Goal: Task Accomplishment & Management: Manage account settings

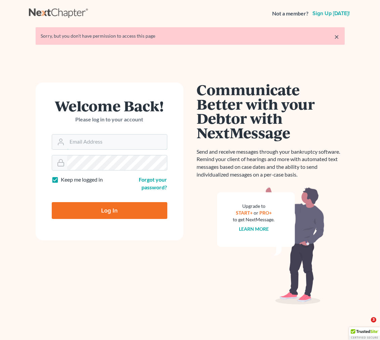
type input "[EMAIL_ADDRESS][DOMAIN_NAME]"
click at [108, 205] on input "Log In" at bounding box center [110, 210] width 116 height 17
type input "Thinking..."
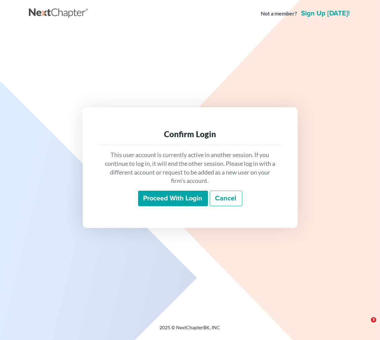
click at [195, 202] on input "Proceed with login" at bounding box center [173, 198] width 70 height 15
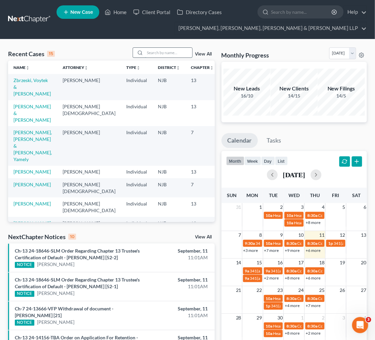
click at [148, 55] on input "search" at bounding box center [168, 53] width 47 height 10
type input "[PERSON_NAME]"
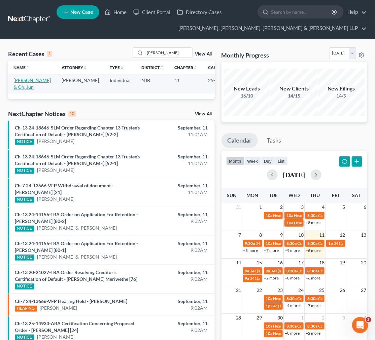
click at [25, 86] on link "[PERSON_NAME] & Oh, Jun" at bounding box center [31, 83] width 37 height 12
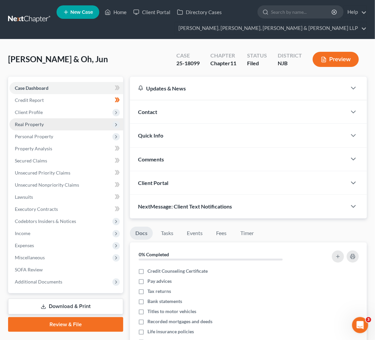
click at [88, 122] on span "Real Property" at bounding box center [66, 124] width 114 height 12
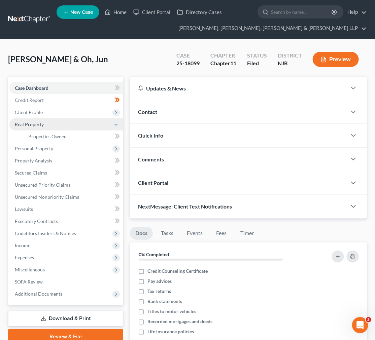
click at [88, 122] on span "Real Property" at bounding box center [66, 124] width 114 height 12
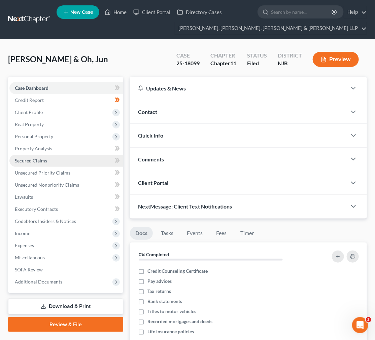
click at [98, 164] on link "Secured Claims" at bounding box center [66, 161] width 114 height 12
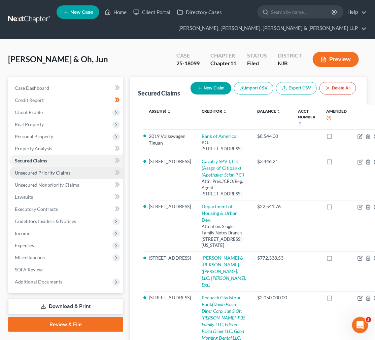
click at [65, 170] on span "Unsecured Priority Claims" at bounding box center [42, 173] width 55 height 6
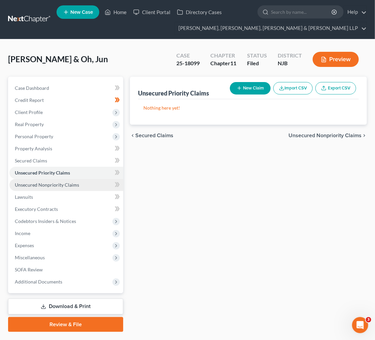
click at [76, 181] on link "Unsecured Nonpriority Claims" at bounding box center [66, 185] width 114 height 12
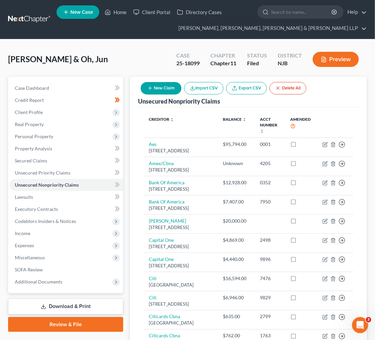
drag, startPoint x: 238, startPoint y: 190, endPoint x: 192, endPoint y: 22, distance: 174.9
click at [75, 167] on link "Unsecured Priority Claims" at bounding box center [66, 173] width 114 height 12
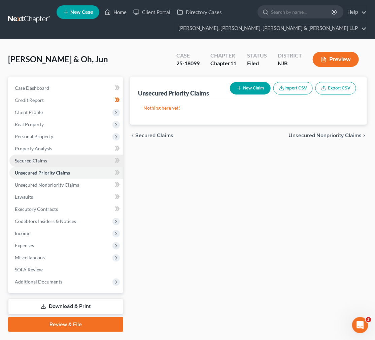
click at [75, 158] on link "Secured Claims" at bounding box center [66, 161] width 114 height 12
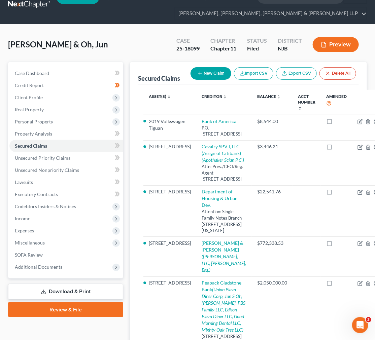
scroll to position [14, 0]
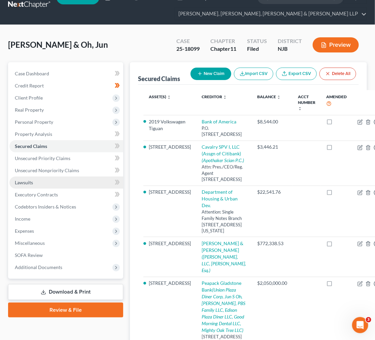
click at [78, 180] on link "Lawsuits" at bounding box center [66, 182] width 114 height 12
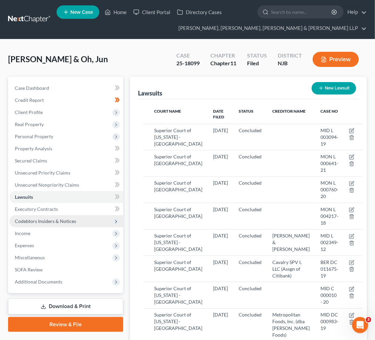
click at [80, 215] on span "Codebtors Insiders & Notices" at bounding box center [66, 221] width 114 height 12
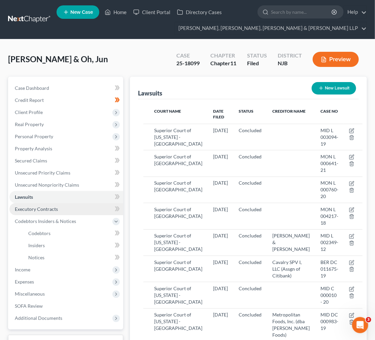
click at [79, 211] on link "Executory Contracts" at bounding box center [66, 209] width 114 height 12
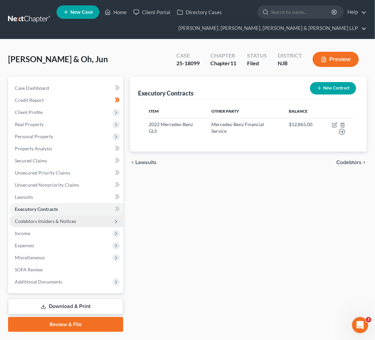
click at [81, 220] on span "Codebtors Insiders & Notices" at bounding box center [66, 221] width 114 height 12
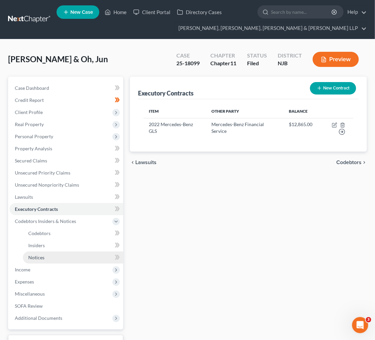
click at [90, 259] on link "Notices" at bounding box center [73, 257] width 100 height 12
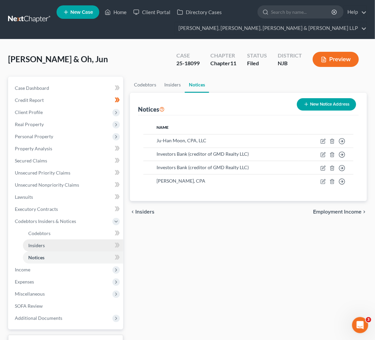
click at [84, 247] on link "Insiders" at bounding box center [73, 245] width 100 height 12
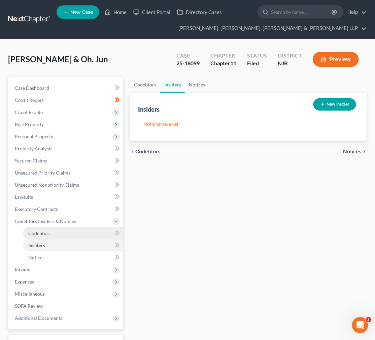
click at [77, 231] on link "Codebtors" at bounding box center [73, 233] width 100 height 12
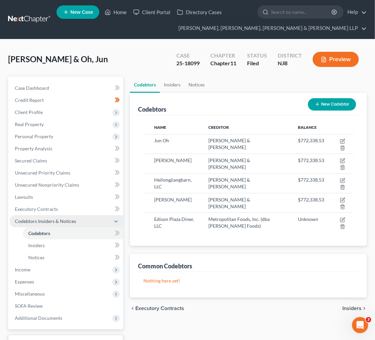
click at [73, 217] on span "Codebtors Insiders & Notices" at bounding box center [66, 221] width 114 height 12
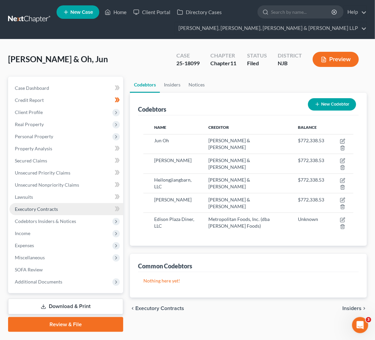
click at [73, 209] on link "Executory Contracts" at bounding box center [66, 209] width 114 height 12
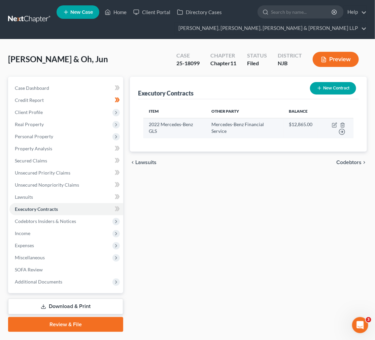
click at [241, 131] on td "Mercedes-Benz Financial Service" at bounding box center [244, 128] width 77 height 20
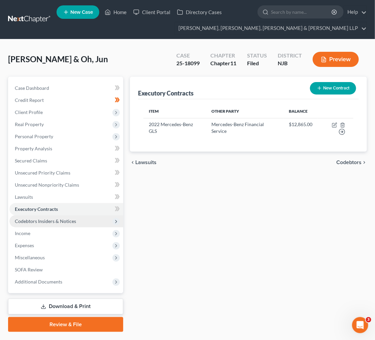
click at [77, 216] on span "Codebtors Insiders & Notices" at bounding box center [66, 221] width 114 height 12
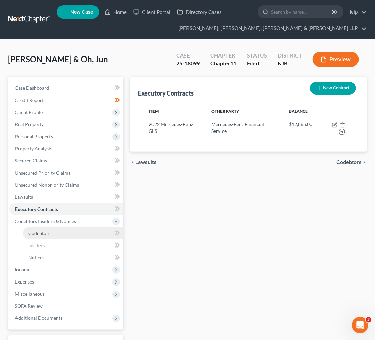
click at [73, 237] on link "Codebtors" at bounding box center [73, 233] width 100 height 12
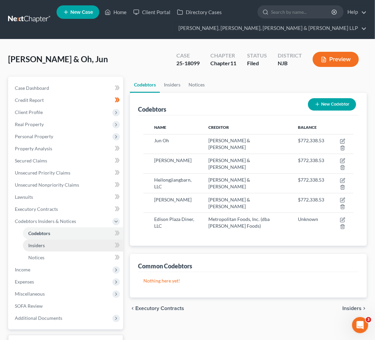
click at [71, 248] on link "Insiders" at bounding box center [73, 245] width 100 height 12
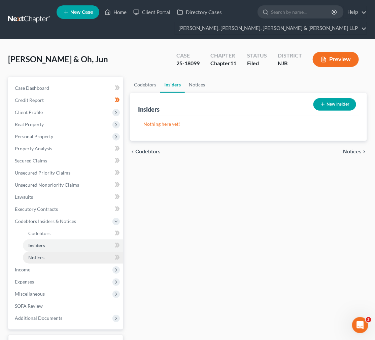
click at [72, 260] on link "Notices" at bounding box center [73, 257] width 100 height 12
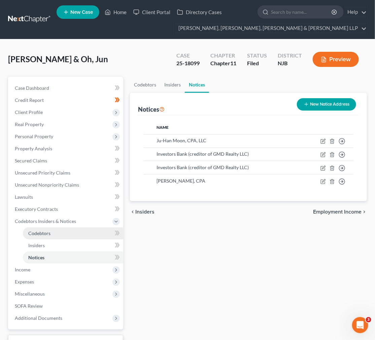
click at [65, 235] on link "Codebtors" at bounding box center [73, 233] width 100 height 12
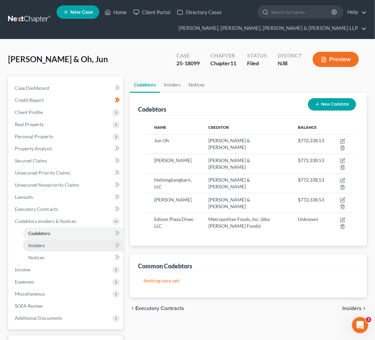
click at [63, 249] on link "Insiders" at bounding box center [73, 245] width 100 height 12
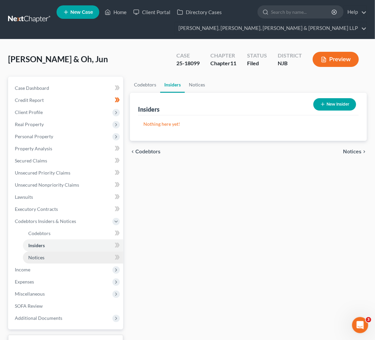
click at [58, 254] on link "Notices" at bounding box center [73, 257] width 100 height 12
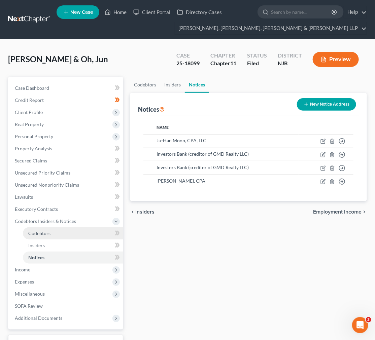
click at [55, 234] on link "Codebtors" at bounding box center [73, 233] width 100 height 12
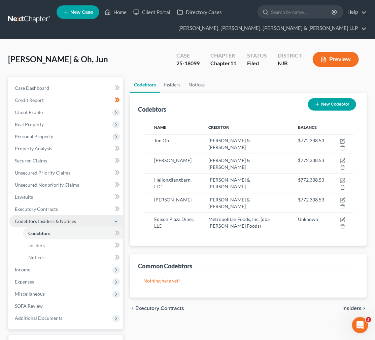
click at [61, 224] on span "Codebtors Insiders & Notices" at bounding box center [66, 221] width 114 height 12
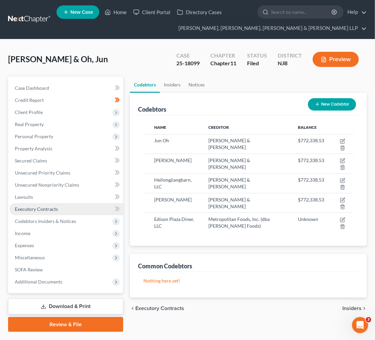
click at [58, 212] on link "Executory Contracts" at bounding box center [66, 209] width 114 height 12
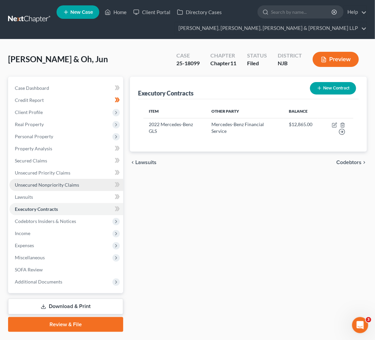
click at [56, 190] on link "Unsecured Nonpriority Claims" at bounding box center [66, 185] width 114 height 12
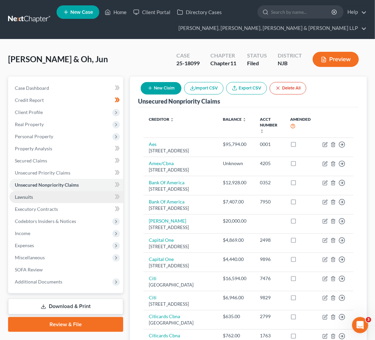
click at [55, 201] on link "Lawsuits" at bounding box center [66, 197] width 114 height 12
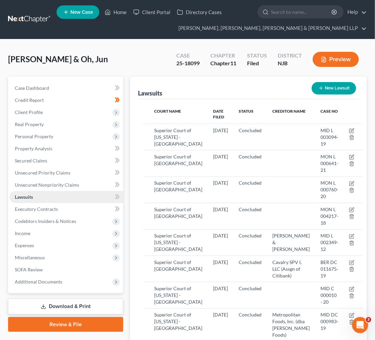
click at [55, 191] on link "Lawsuits" at bounding box center [66, 197] width 114 height 12
click at [58, 184] on span "Unsecured Nonpriority Claims" at bounding box center [47, 185] width 64 height 6
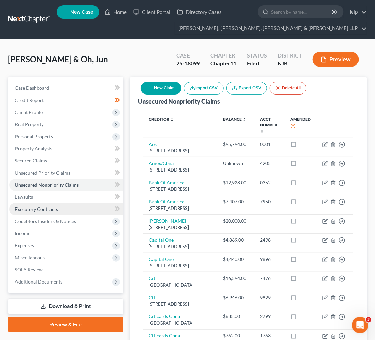
click at [58, 211] on link "Executory Contracts" at bounding box center [66, 209] width 114 height 12
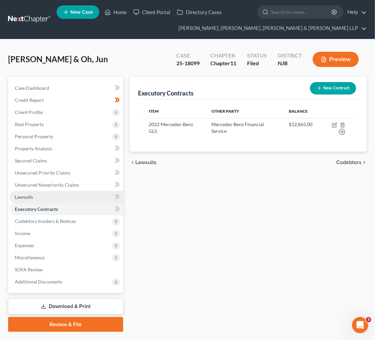
scroll to position [17, 0]
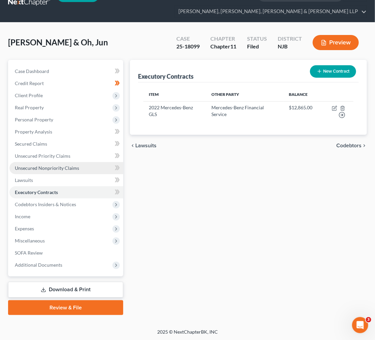
click at [42, 165] on span "Unsecured Nonpriority Claims" at bounding box center [47, 168] width 64 height 6
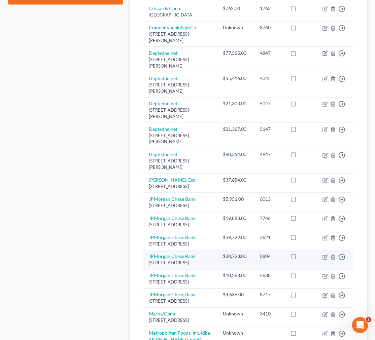
scroll to position [103, 0]
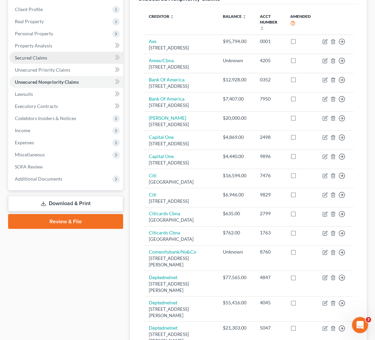
click at [42, 62] on link "Secured Claims" at bounding box center [66, 58] width 114 height 12
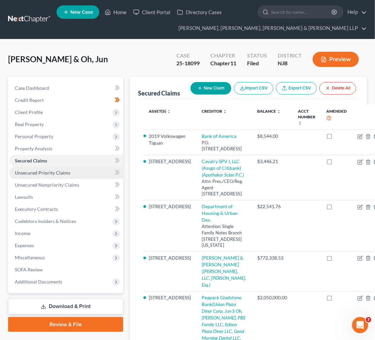
click at [76, 170] on link "Unsecured Priority Claims" at bounding box center [66, 173] width 114 height 12
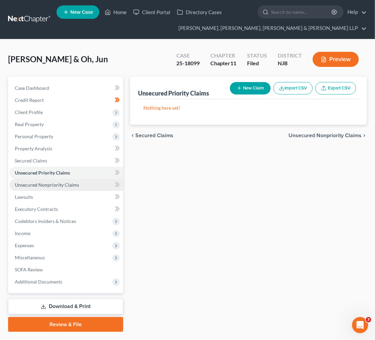
click at [82, 189] on link "Unsecured Nonpriority Claims" at bounding box center [66, 185] width 114 height 12
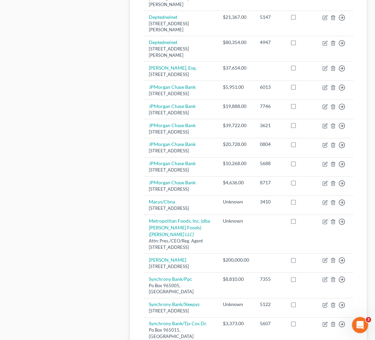
scroll to position [448, 0]
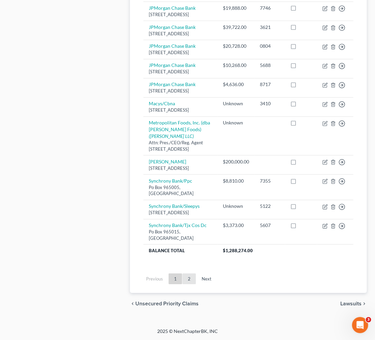
click at [188, 278] on link "2" at bounding box center [188, 278] width 13 height 11
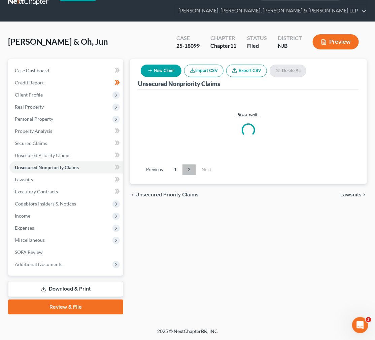
scroll to position [17, 0]
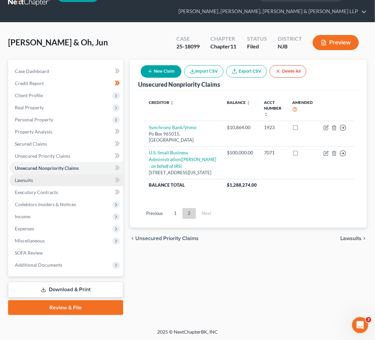
click at [83, 182] on link "Lawsuits" at bounding box center [66, 180] width 114 height 12
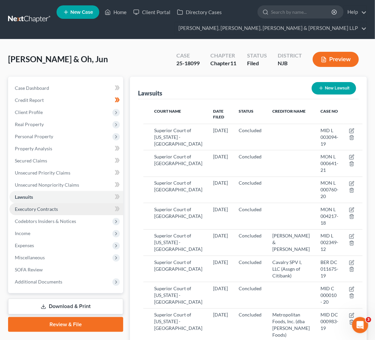
click at [87, 213] on link "Executory Contracts" at bounding box center [66, 209] width 114 height 12
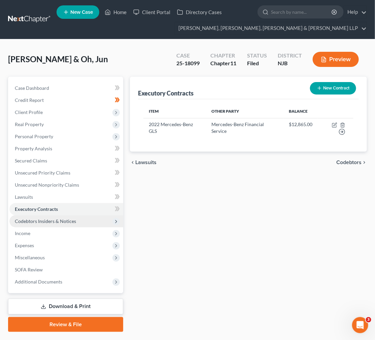
click at [91, 225] on span "Codebtors Insiders & Notices" at bounding box center [66, 221] width 114 height 12
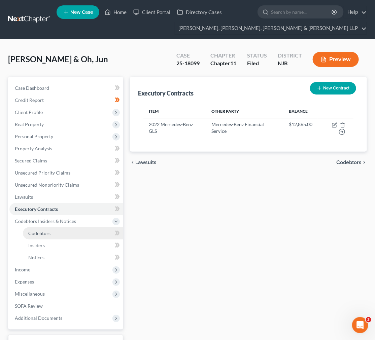
click at [91, 234] on link "Codebtors" at bounding box center [73, 233] width 100 height 12
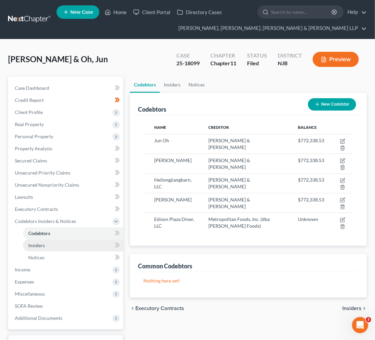
click at [88, 250] on link "Insiders" at bounding box center [73, 245] width 100 height 12
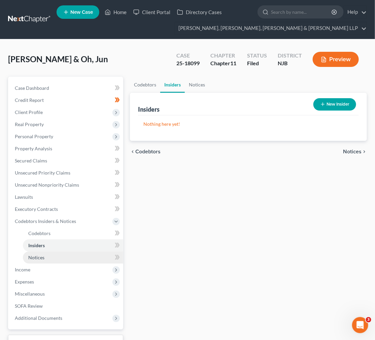
click at [90, 257] on link "Notices" at bounding box center [73, 257] width 100 height 12
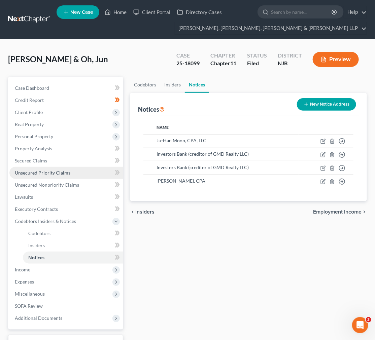
click at [66, 168] on link "Unsecured Priority Claims" at bounding box center [66, 173] width 114 height 12
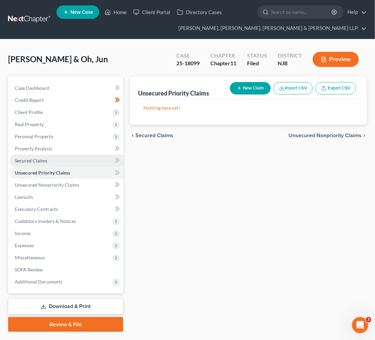
click at [65, 163] on link "Secured Claims" at bounding box center [66, 161] width 114 height 12
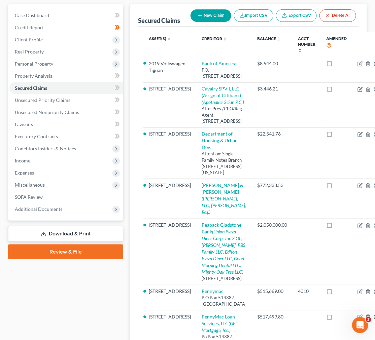
scroll to position [52, 0]
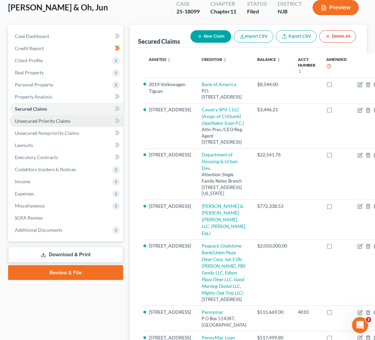
click at [79, 120] on link "Unsecured Priority Claims" at bounding box center [66, 121] width 114 height 12
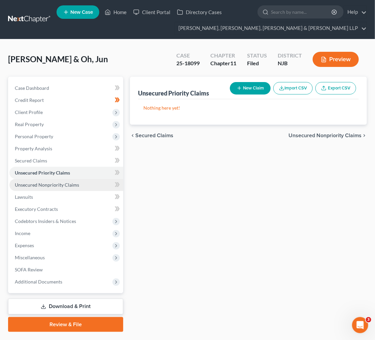
click at [89, 183] on link "Unsecured Nonpriority Claims" at bounding box center [66, 185] width 114 height 12
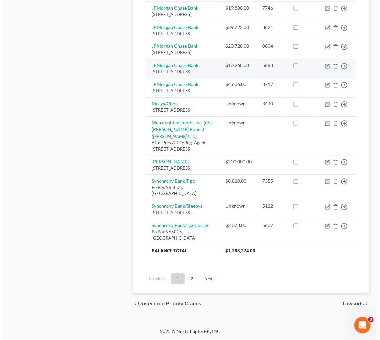
scroll to position [635, 0]
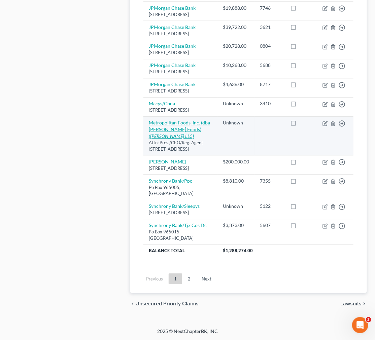
click at [189, 132] on link "Metropolitan Foods, Inc. (dba Driscoll Foods) (Gregg Ilardi LLC)" at bounding box center [179, 129] width 61 height 19
select select "33"
select select "14"
select select "3"
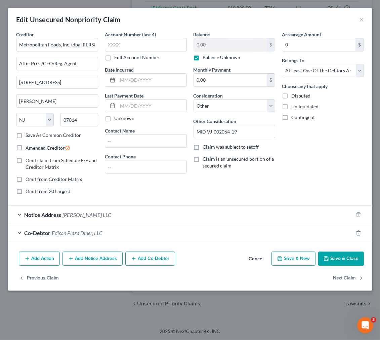
click at [168, 225] on div "Co-Debtor Edison Plaza Diner, LLC" at bounding box center [180, 233] width 345 height 18
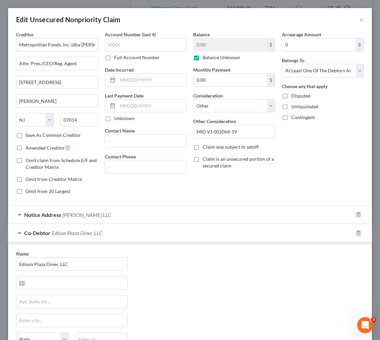
click at [166, 220] on div "Notice Address Gregg Ilardi LLC" at bounding box center [180, 215] width 345 height 18
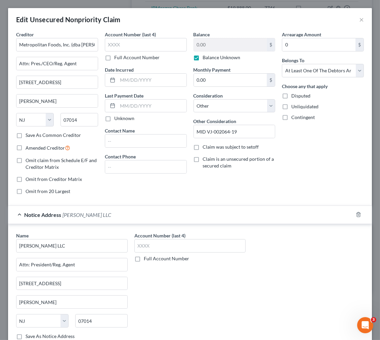
click at [166, 220] on div "Notice Address Gregg Ilardi LLC" at bounding box center [180, 215] width 345 height 18
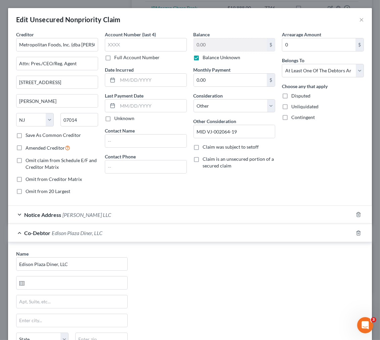
click at [145, 235] on div "Co-Debtor Edison Plaza Diner, LLC" at bounding box center [180, 233] width 345 height 18
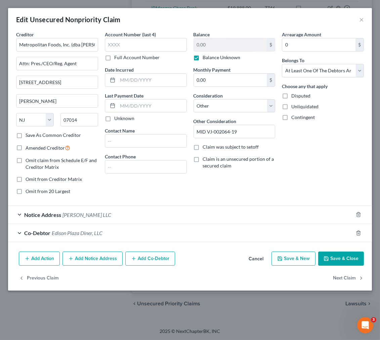
click at [143, 223] on div "Notice Address Gregg Ilardi LLC" at bounding box center [180, 215] width 345 height 18
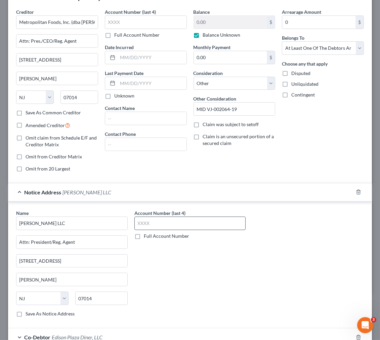
scroll to position [11, 0]
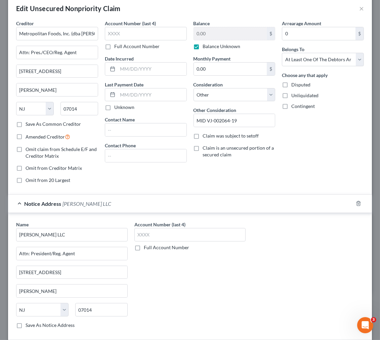
click at [140, 206] on div "Notice Address Gregg Ilardi LLC" at bounding box center [180, 204] width 345 height 18
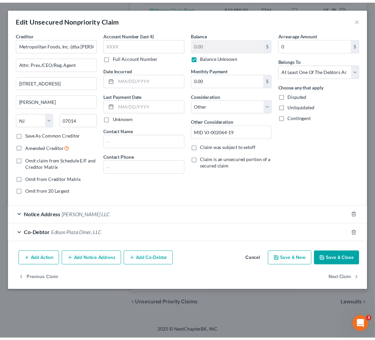
scroll to position [0, 0]
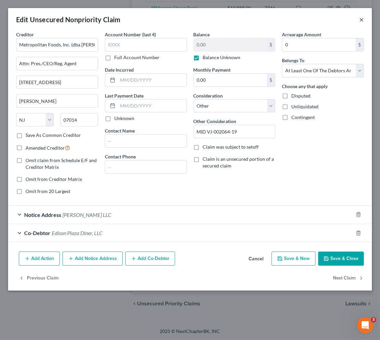
click at [363, 19] on button "×" at bounding box center [361, 19] width 5 height 8
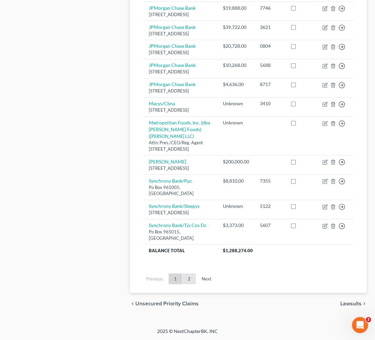
click at [187, 284] on link "2" at bounding box center [188, 278] width 13 height 11
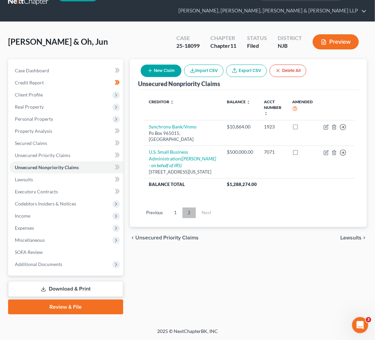
scroll to position [17, 0]
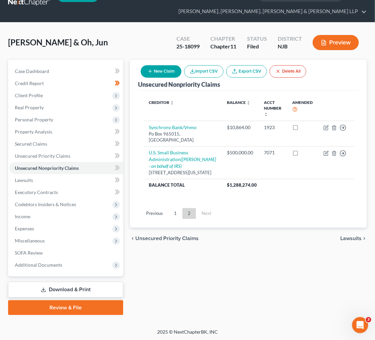
click at [174, 212] on ul "Previous 1 2 Next" at bounding box center [248, 213] width 221 height 17
click at [175, 213] on ul "Previous 1 2 Next" at bounding box center [248, 213] width 221 height 17
click at [175, 219] on link "1" at bounding box center [174, 213] width 13 height 11
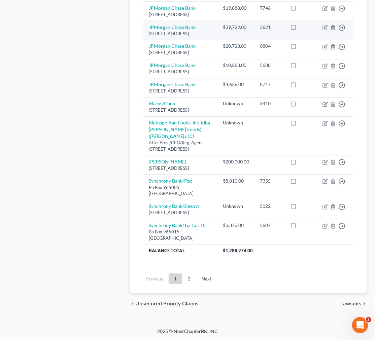
scroll to position [652, 0]
click at [200, 140] on div "Attn: Pres./CEO/Reg. Agent 174 Delawanna Avenue, Clifton, NJ 07014" at bounding box center [180, 146] width 63 height 12
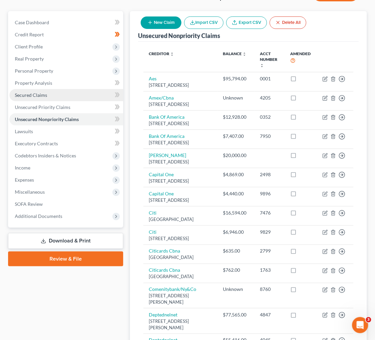
click at [77, 93] on link "Secured Claims" at bounding box center [66, 95] width 114 height 12
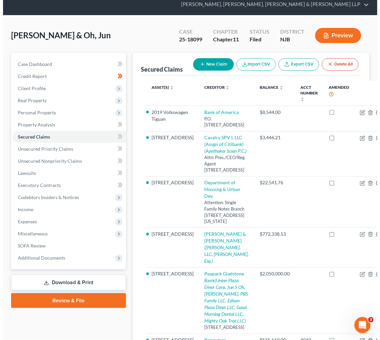
scroll to position [37, 0]
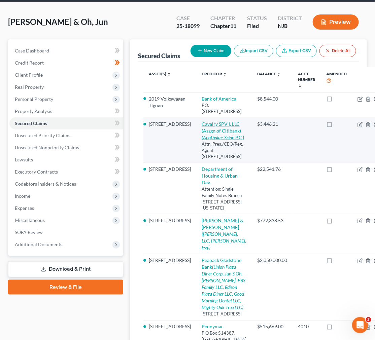
click at [203, 140] on link "Cavalry SPV I, LLC (Assgn of Citibank) (Apothaker Scian P.C.)" at bounding box center [222, 130] width 42 height 19
select select "35"
select select "11"
select select "0"
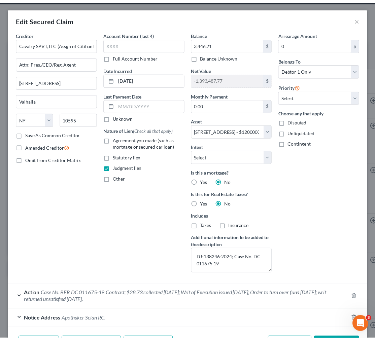
scroll to position [0, 0]
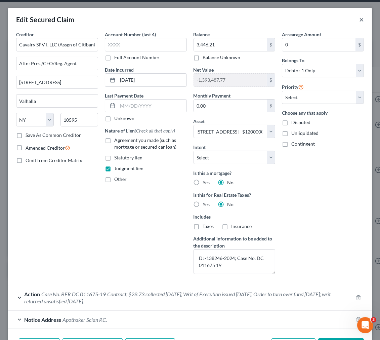
click at [359, 18] on button "×" at bounding box center [361, 19] width 5 height 8
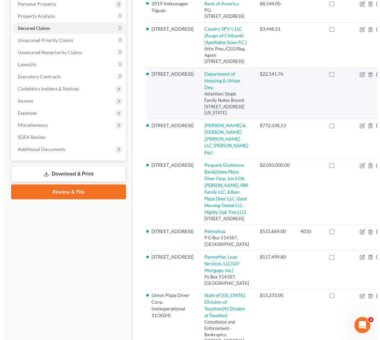
scroll to position [149, 0]
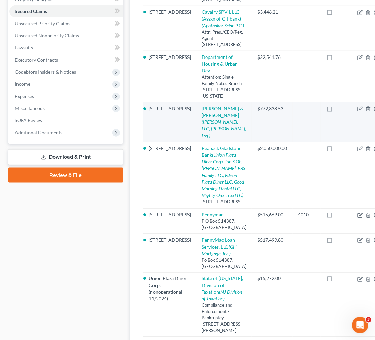
click at [214, 142] on td "Gilberto & Zoe Estrada (Joseph A. Molinaro, LLC, James M. Cutler, Esq.)" at bounding box center [223, 122] width 55 height 40
click at [209, 138] on icon "(Joseph A. Molinaro, LLC, James M. Cutler, Esq.)" at bounding box center [223, 128] width 44 height 19
select select "11"
select select "3"
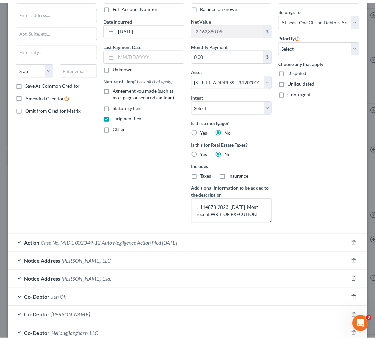
scroll to position [0, 0]
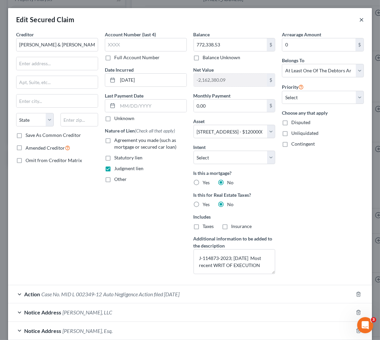
click at [359, 22] on button "×" at bounding box center [361, 19] width 5 height 8
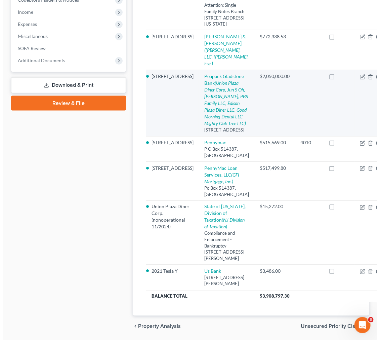
scroll to position [224, 0]
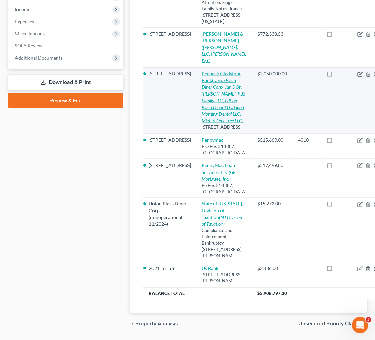
click at [202, 123] on icon "(Union Plaza Diner Corp, Jun S Oh, Soo R Kang, PBS Family LLC, Edison Plaza Din…" at bounding box center [223, 100] width 44 height 46
select select "33"
select select "11"
select select "2"
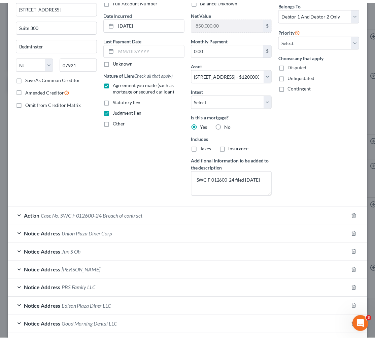
scroll to position [0, 0]
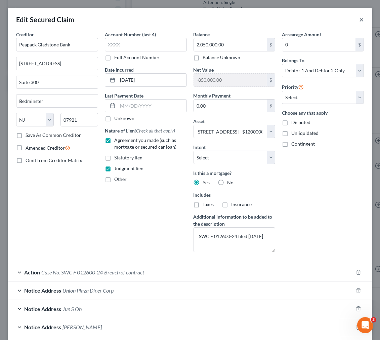
click at [359, 16] on button "×" at bounding box center [361, 19] width 5 height 8
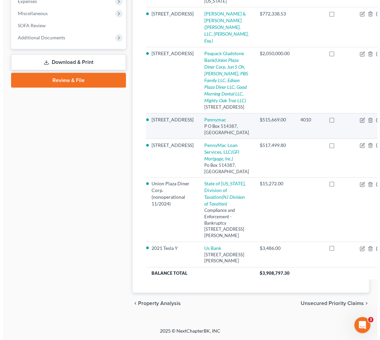
scroll to position [336, 0]
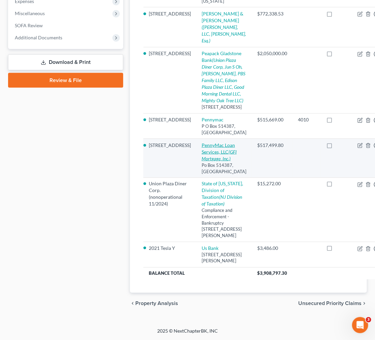
click at [202, 161] on link "PennyMac Loan Services, LLC (GFI Mortgage, Inc.)" at bounding box center [218, 151] width 35 height 19
select select "4"
select select "11"
select select "0"
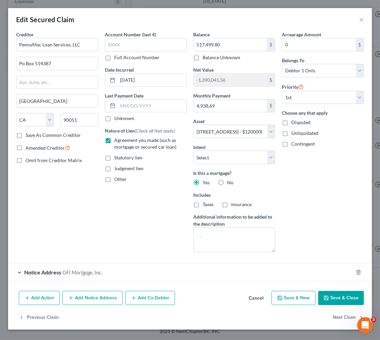
click at [163, 274] on div "Notice Address GFI Mortgage, Inc." at bounding box center [180, 272] width 345 height 18
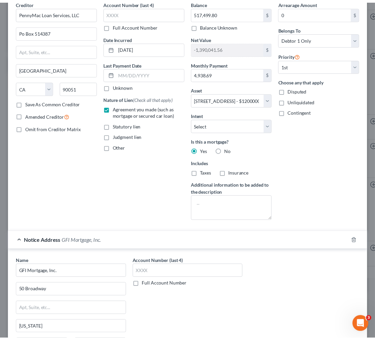
scroll to position [0, 0]
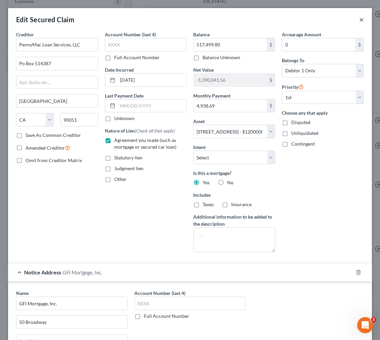
click at [359, 18] on button "×" at bounding box center [361, 19] width 5 height 8
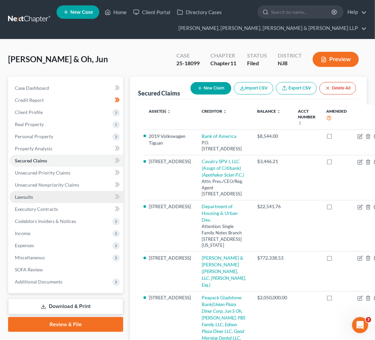
click at [56, 193] on link "Lawsuits" at bounding box center [66, 197] width 114 height 12
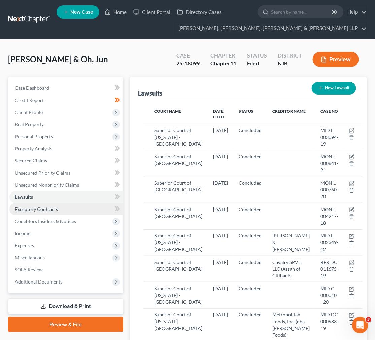
click at [56, 208] on span "Executory Contracts" at bounding box center [36, 209] width 43 height 6
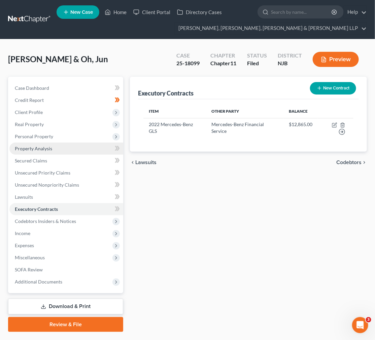
drag, startPoint x: 205, startPoint y: 200, endPoint x: 47, endPoint y: 144, distance: 168.0
click at [205, 200] on div "Executory Contracts New Contract Item Other Party Balance 2022 Mercedes-Benz GL…" at bounding box center [247, 204] width 243 height 255
click at [125, 269] on div "Case Dashboard Payments Invoices Payments Payments Credit Report Client Profile" at bounding box center [66, 204] width 122 height 255
